Goal: Information Seeking & Learning: Learn about a topic

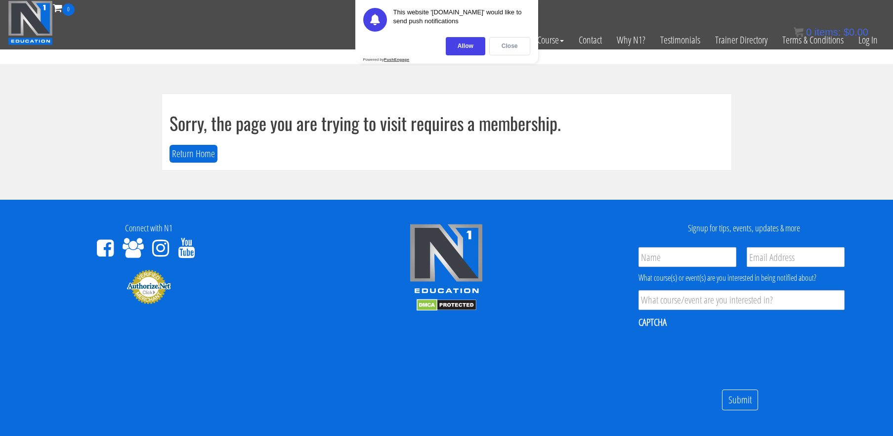
click at [509, 49] on div "Close" at bounding box center [509, 46] width 41 height 18
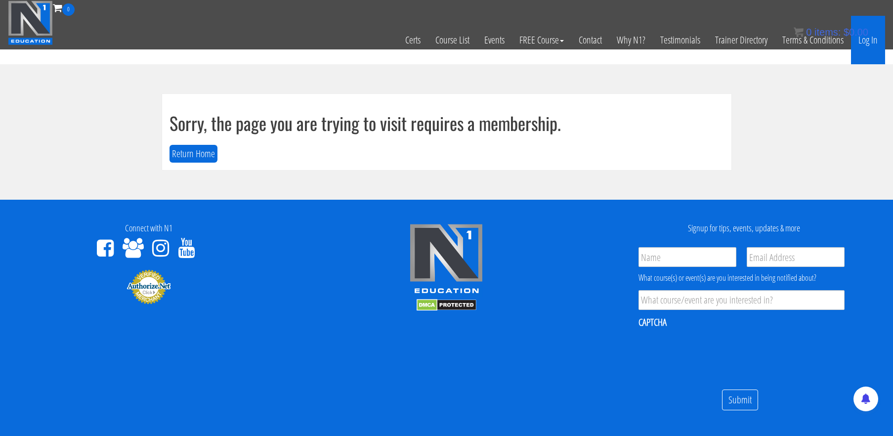
click at [860, 40] on link "Log In" at bounding box center [868, 40] width 34 height 48
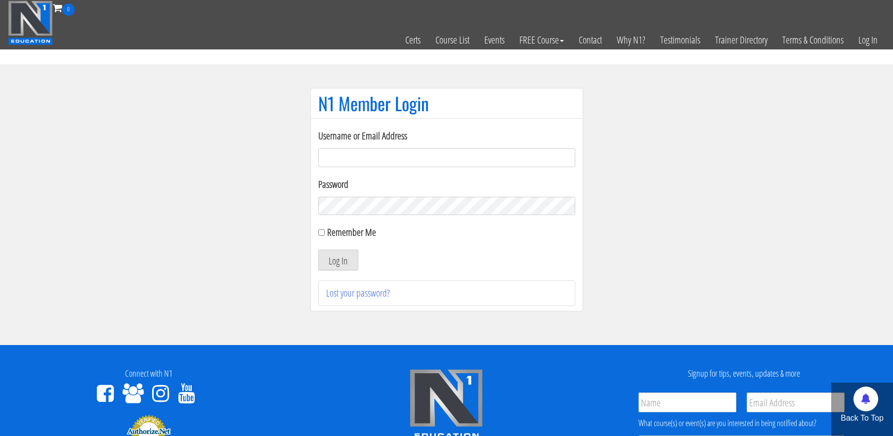
click at [530, 156] on input "Username or Email Address" at bounding box center [446, 157] width 257 height 19
type input "[EMAIL_ADDRESS][DOMAIN_NAME]"
click at [318, 249] on button "Log In" at bounding box center [338, 259] width 40 height 21
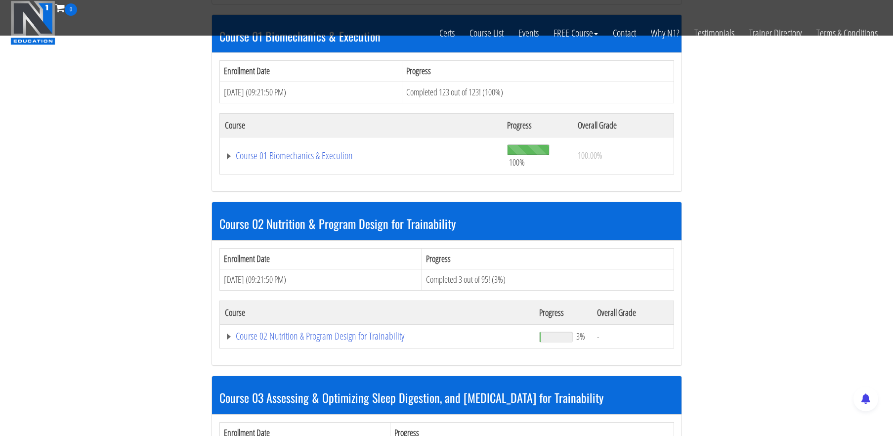
scroll to position [320, 0]
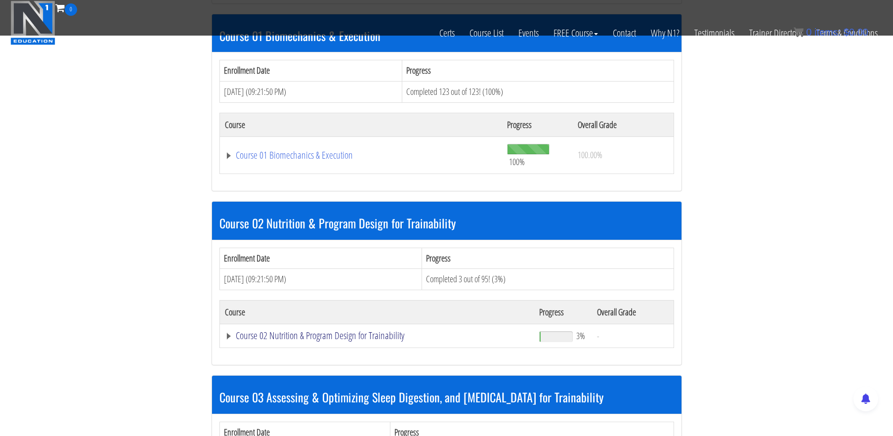
click at [355, 336] on link "Course 02 Nutrition & Program Design for Trainability" at bounding box center [377, 335] width 305 height 10
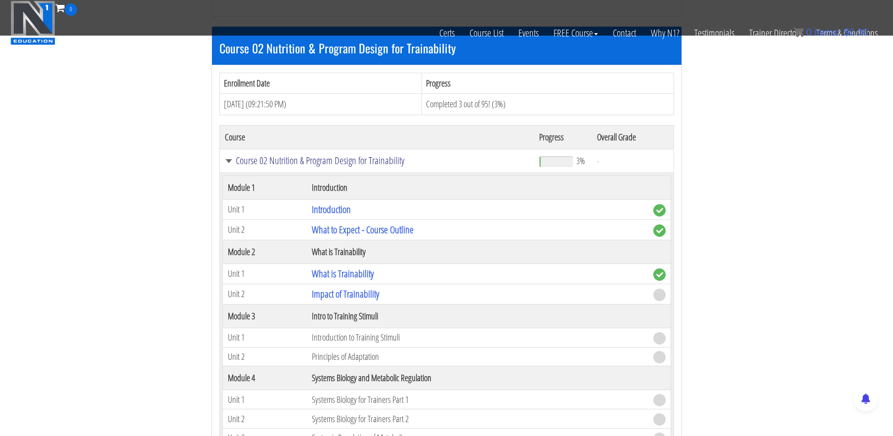
scroll to position [512, 0]
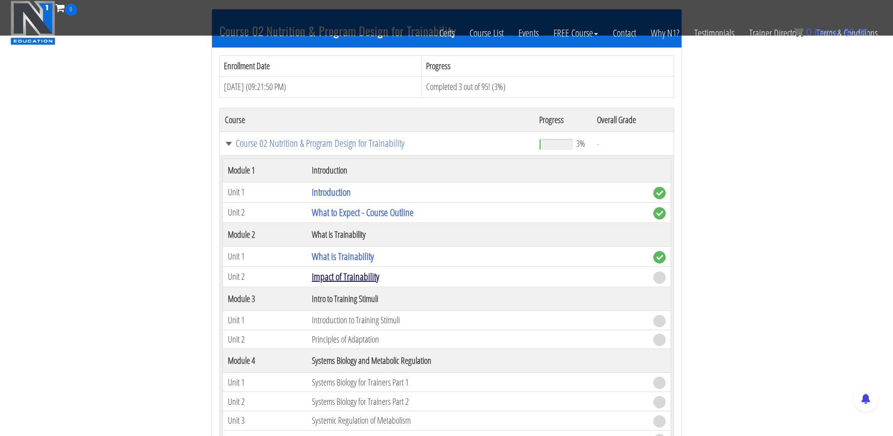
click at [362, 274] on link "Impact of Trainability" at bounding box center [345, 276] width 67 height 13
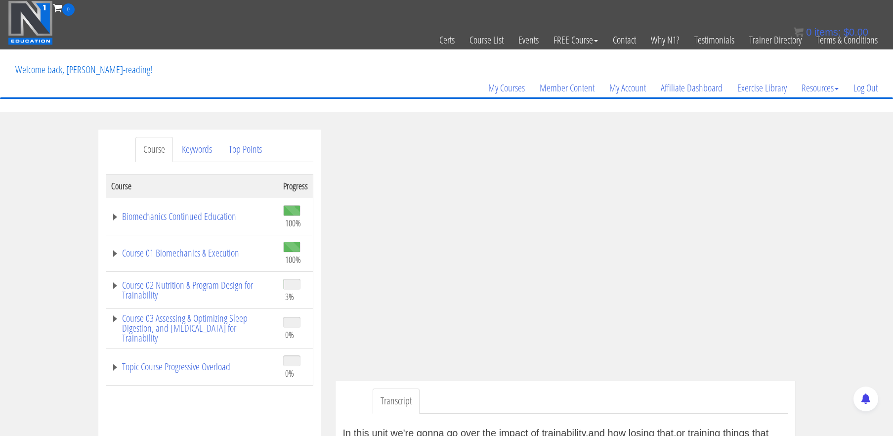
click at [868, 149] on div "Course Keywords Top Points Course Progress Biomechanics Continued Education 100…" at bounding box center [446, 417] width 893 height 576
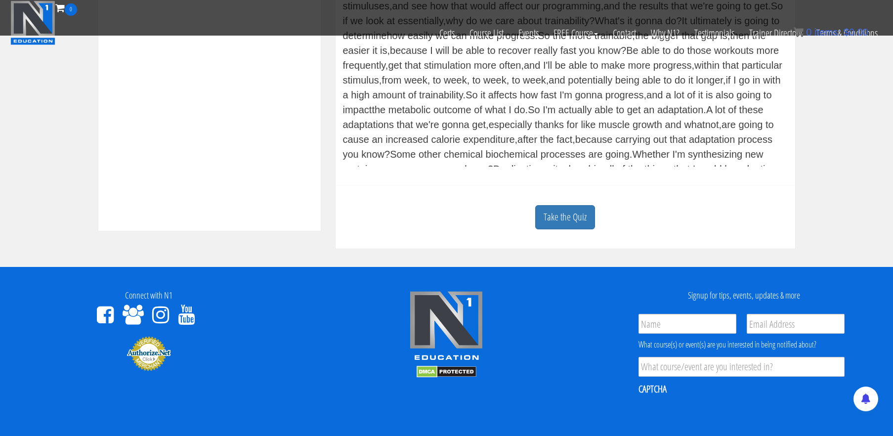
scroll to position [404, 0]
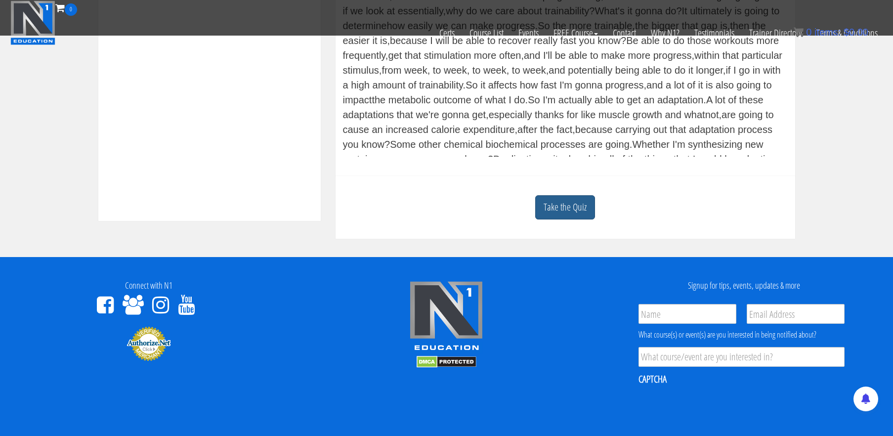
click at [565, 205] on link "Take the Quiz" at bounding box center [565, 207] width 60 height 24
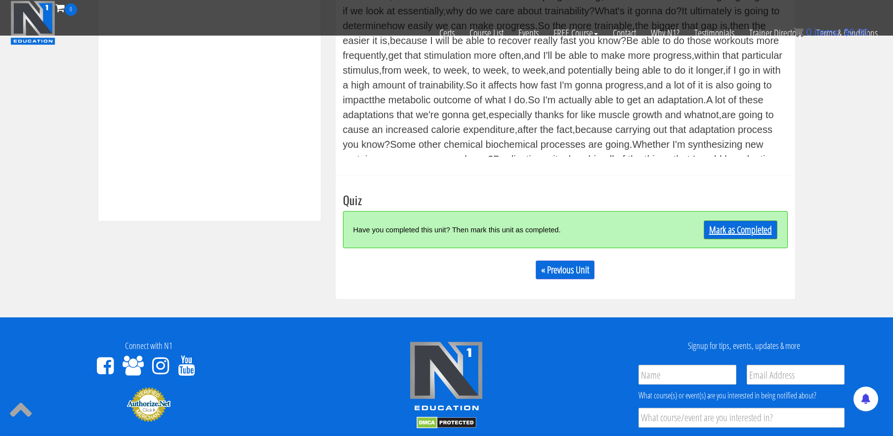
click at [736, 225] on link "Mark as Completed" at bounding box center [740, 229] width 74 height 19
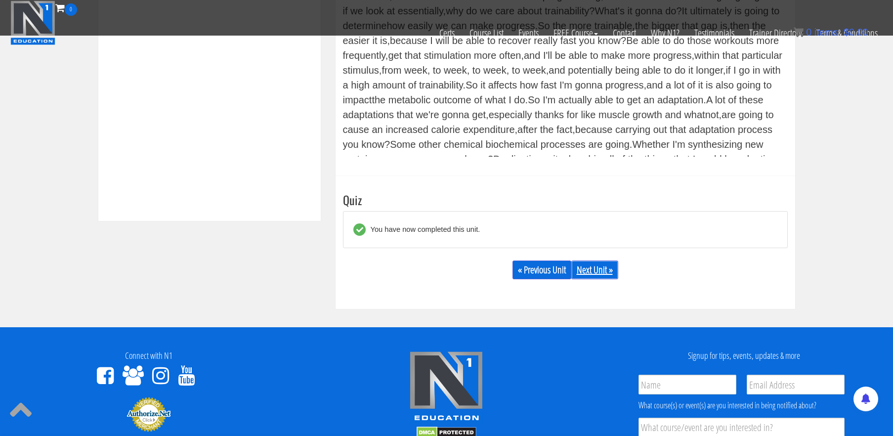
click at [573, 262] on link "Next Unit »" at bounding box center [594, 269] width 47 height 19
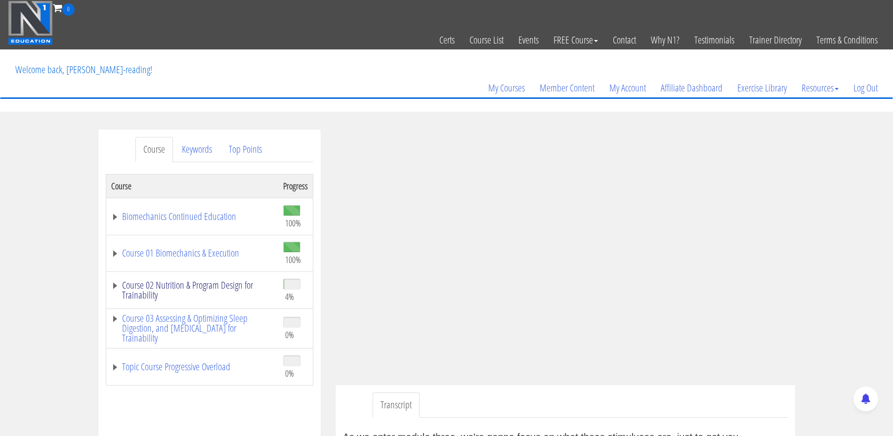
click at [225, 290] on link "Course 02 Nutrition & Program Design for Trainability" at bounding box center [192, 290] width 162 height 20
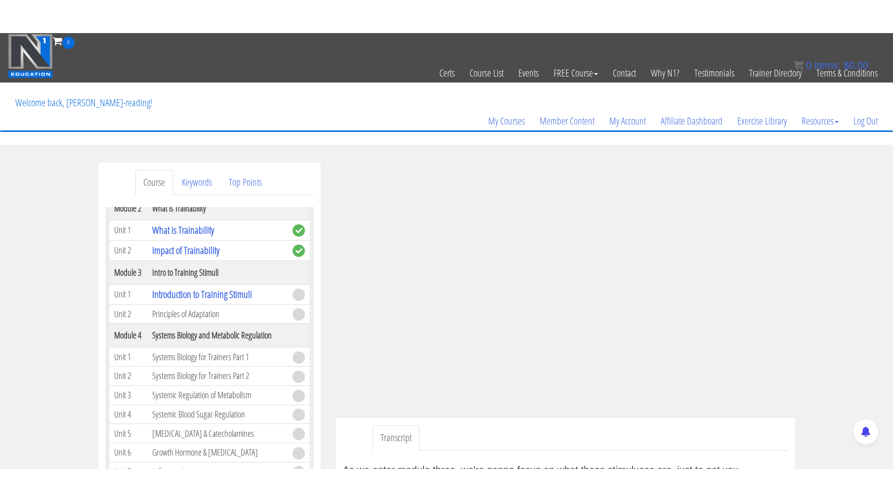
scroll to position [207, 0]
